Goal: Information Seeking & Learning: Learn about a topic

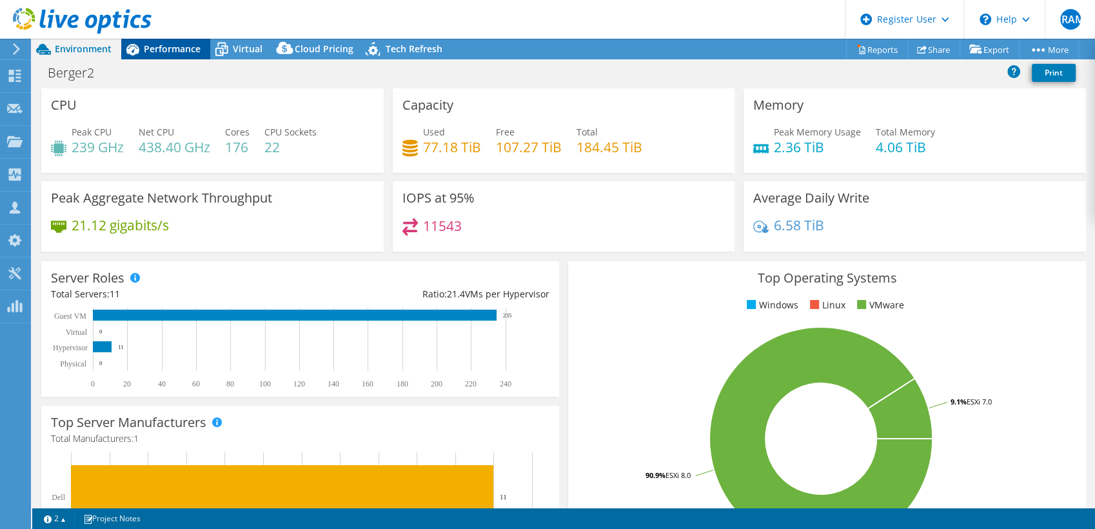
click at [178, 44] on span "Performance" at bounding box center [172, 49] width 57 height 12
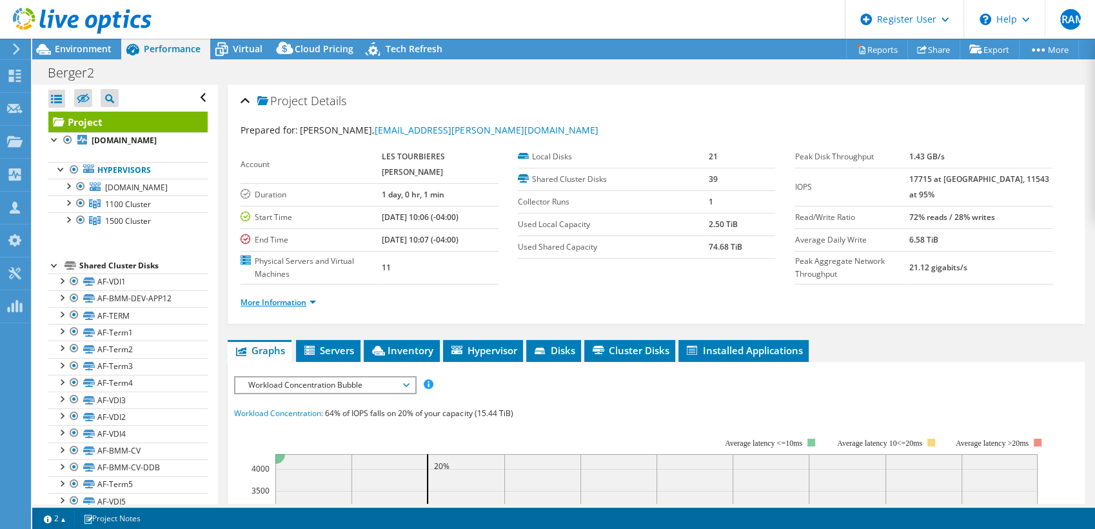
click at [295, 297] on link "More Information" at bounding box center [278, 302] width 75 height 11
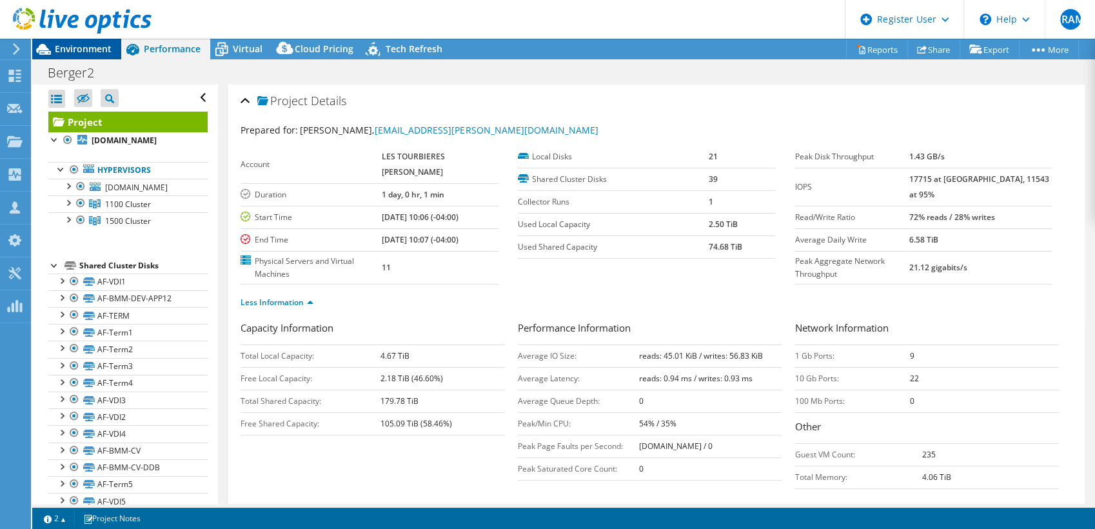
click at [104, 50] on span "Environment" at bounding box center [83, 49] width 57 height 12
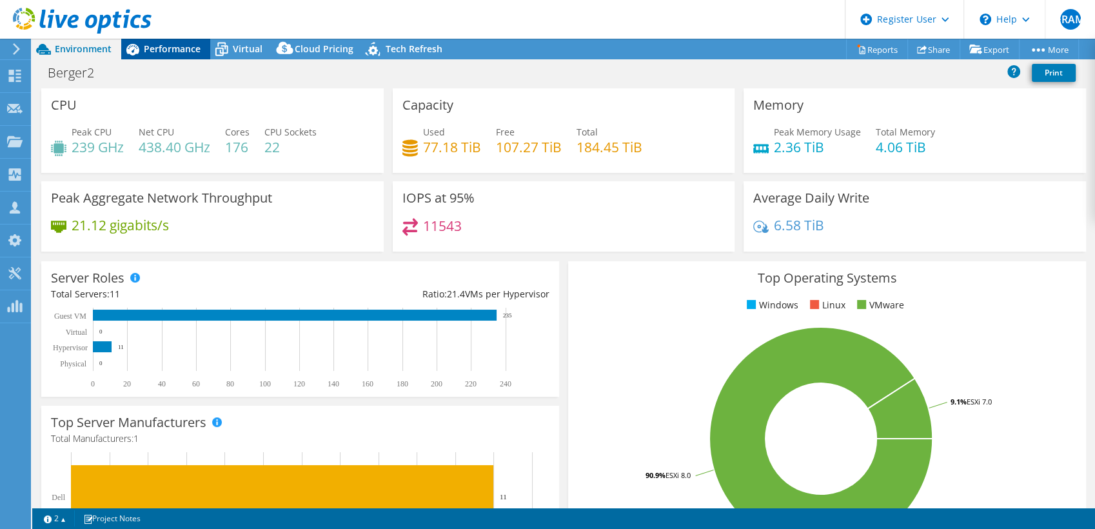
click at [163, 51] on span "Performance" at bounding box center [172, 49] width 57 height 12
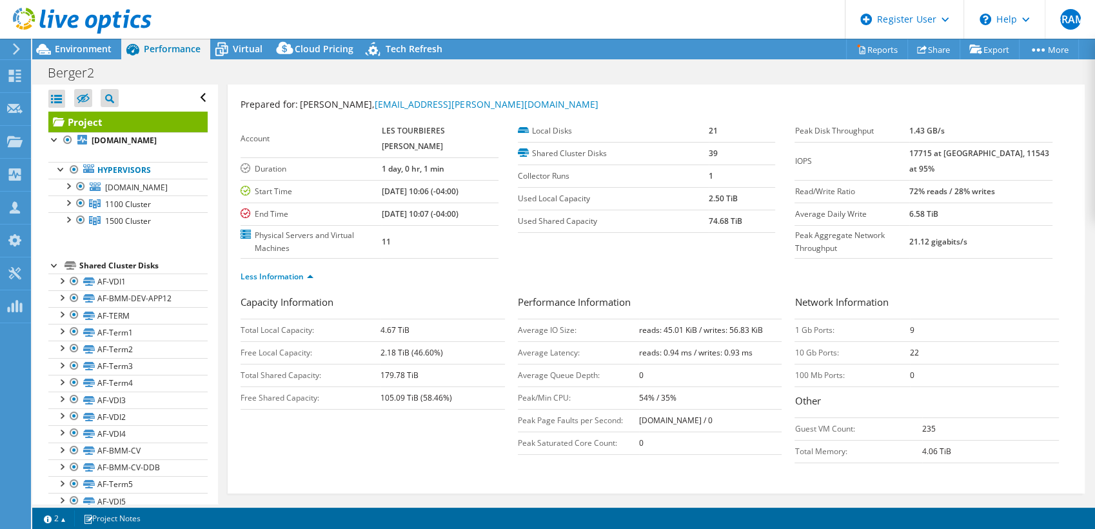
scroll to position [27, 0]
